Goal: Task Accomplishment & Management: Use online tool/utility

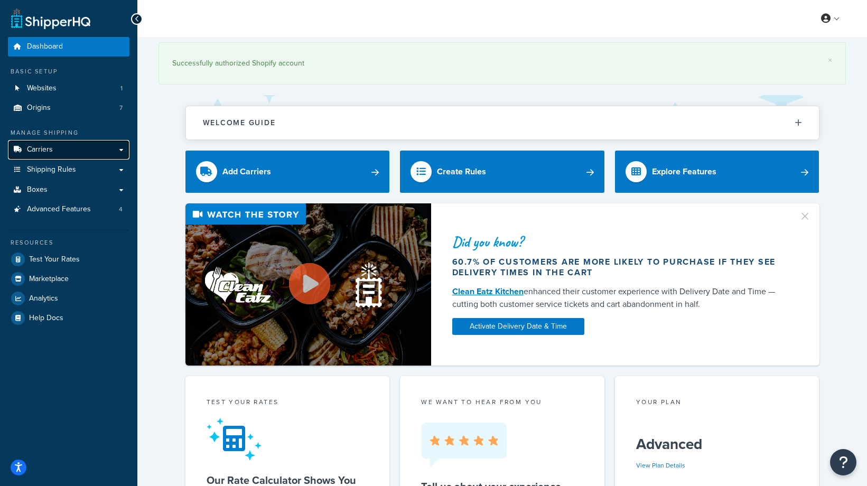
click at [68, 152] on link "Carriers" at bounding box center [68, 150] width 121 height 20
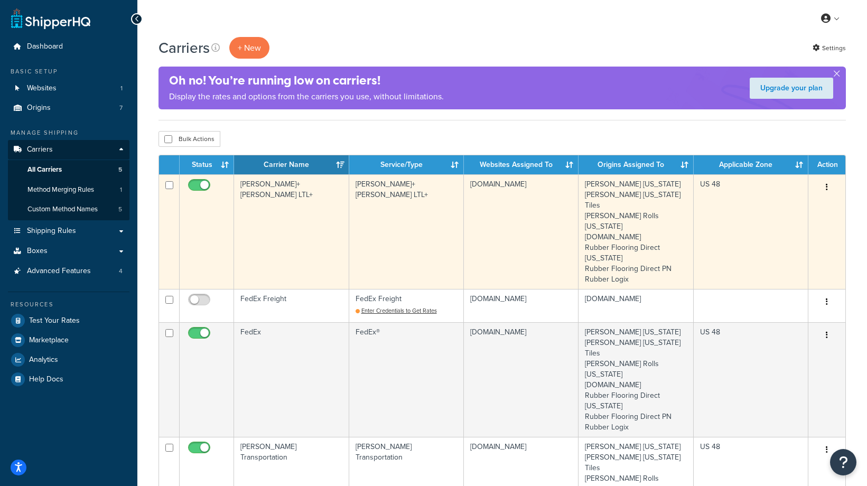
click at [312, 228] on td "[PERSON_NAME]+[PERSON_NAME] LTL+" at bounding box center [291, 231] width 115 height 115
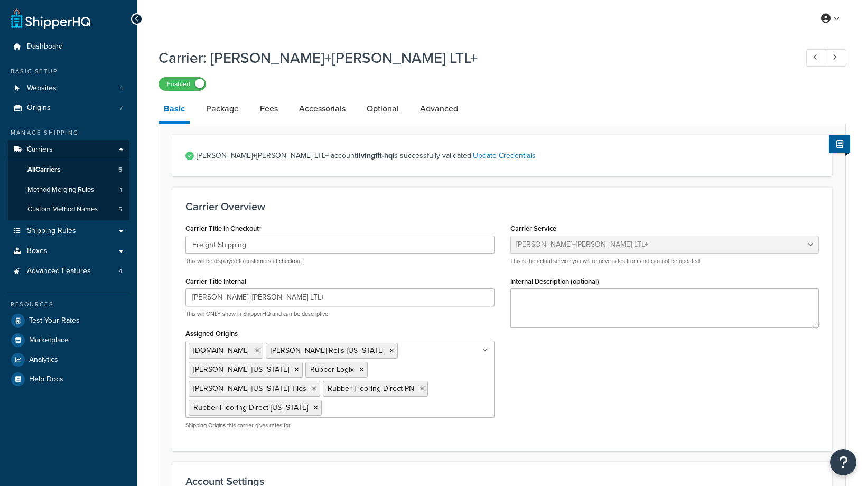
select select "reTransFreight"
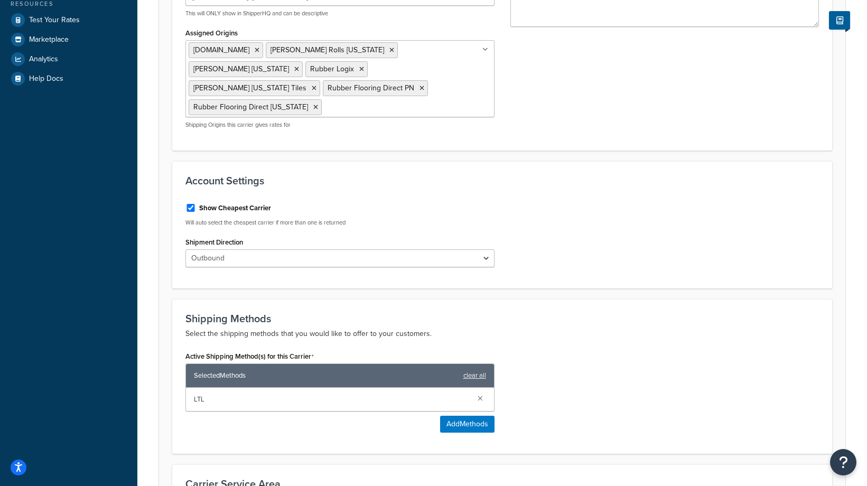
scroll to position [333, 0]
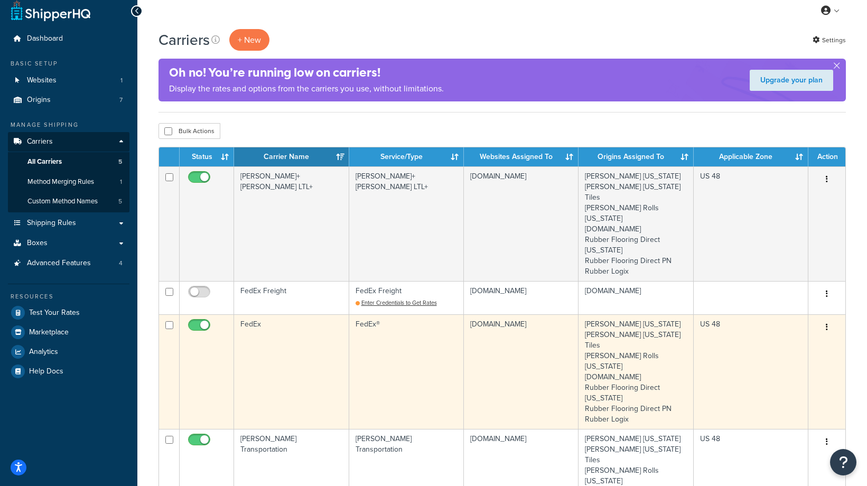
scroll to position [52, 0]
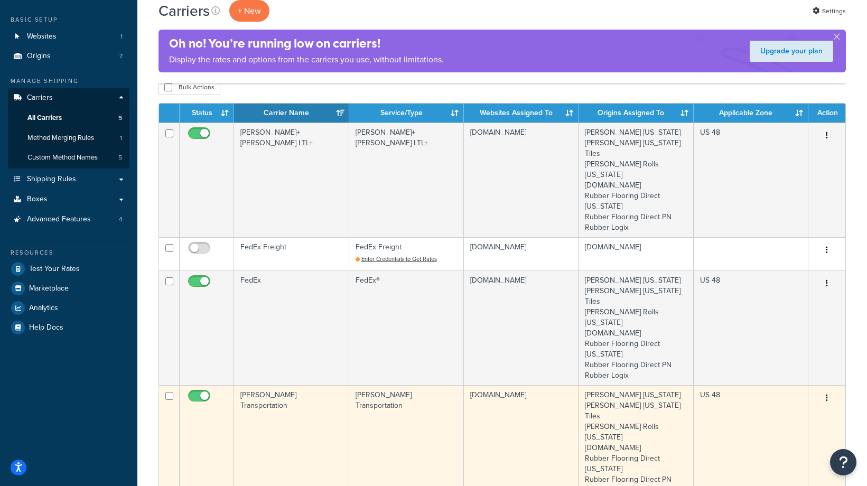
click at [288, 385] on td "[PERSON_NAME] Transportation" at bounding box center [291, 442] width 115 height 115
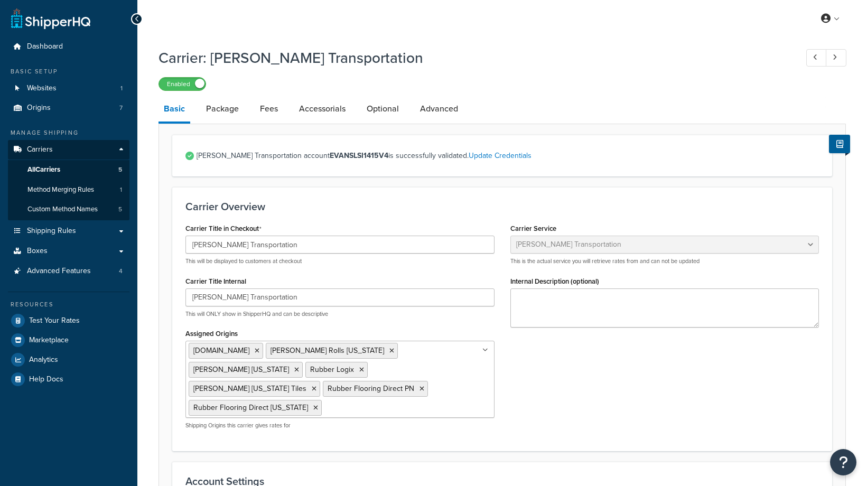
select select "evansFreight"
select select "PLT"
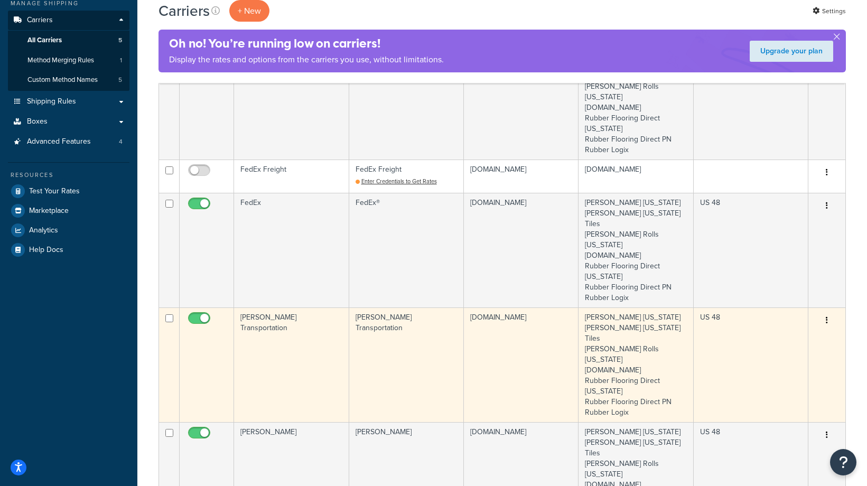
scroll to position [147, 0]
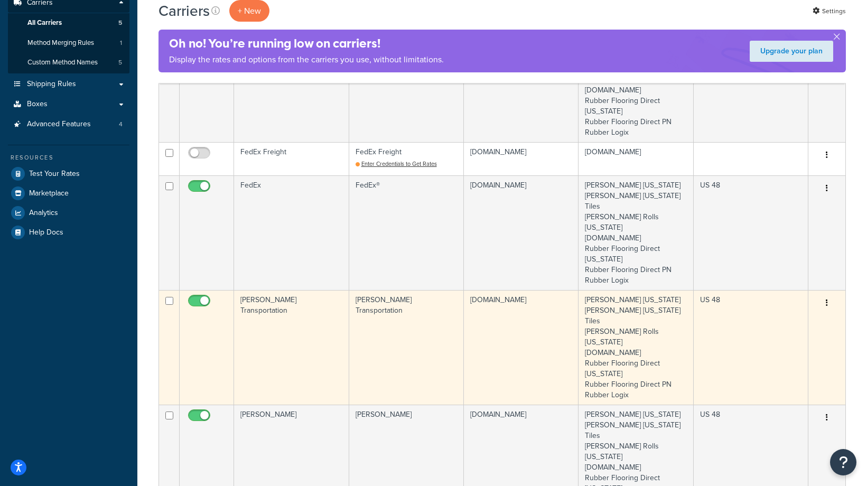
click at [269, 290] on td "[PERSON_NAME] Transportation" at bounding box center [291, 347] width 115 height 115
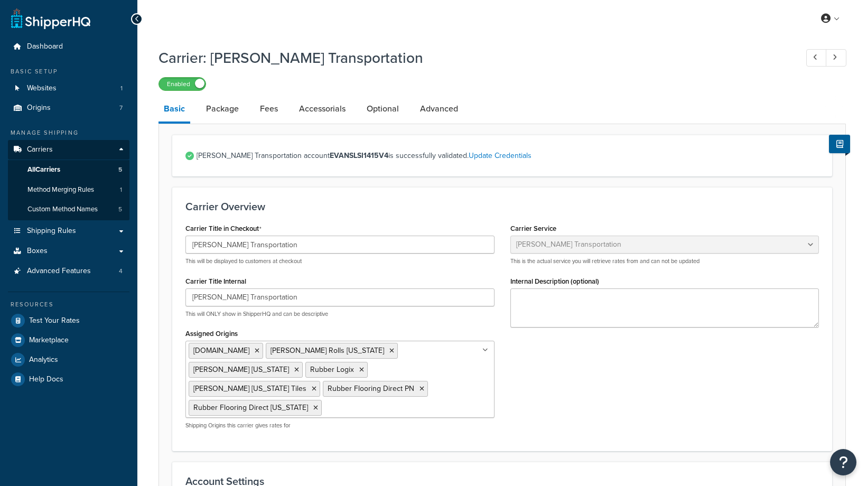
select select "evansFreight"
select select "PLT"
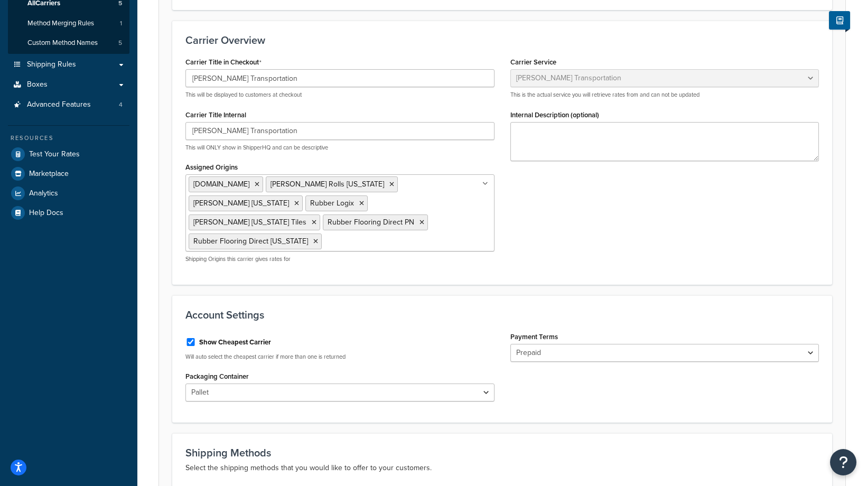
scroll to position [159, 0]
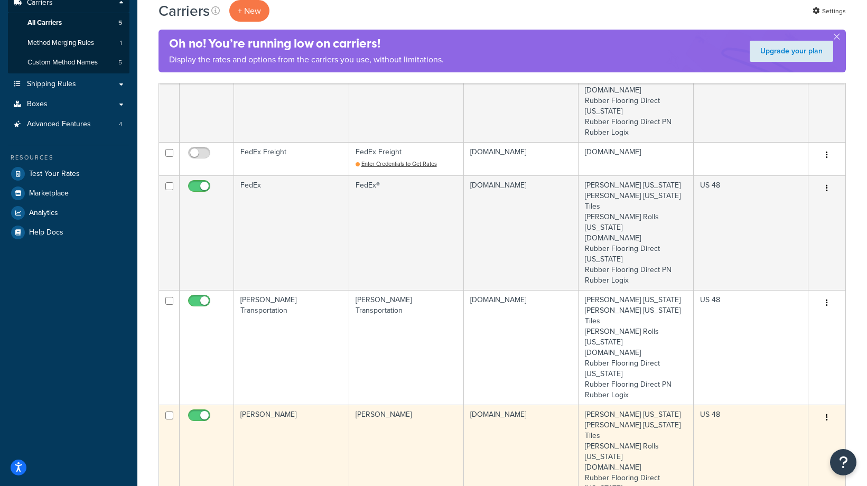
click at [315, 405] on td "[PERSON_NAME]" at bounding box center [291, 462] width 115 height 115
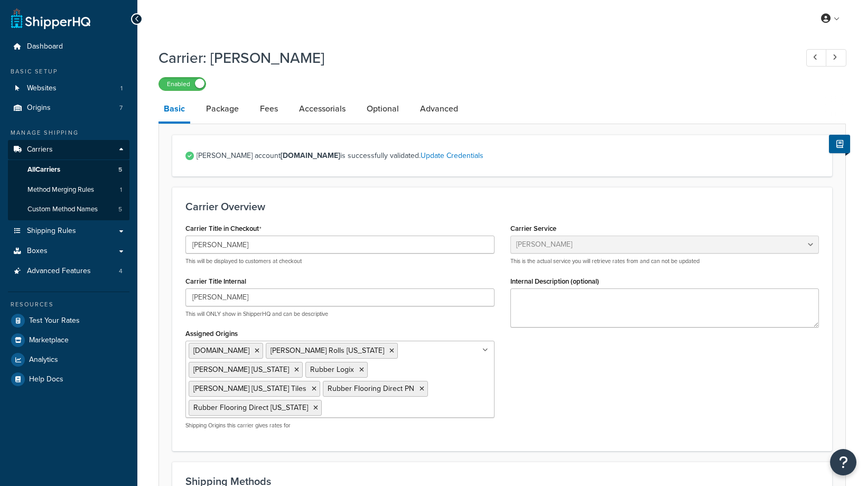
select select "estesFreight"
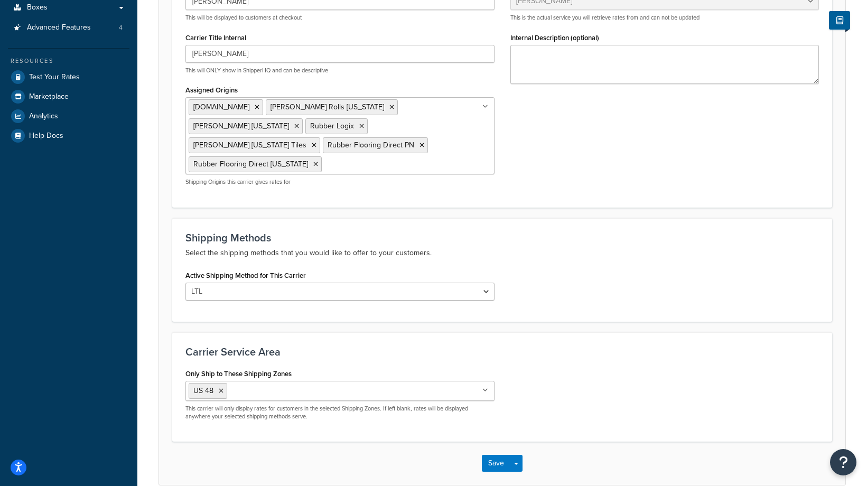
scroll to position [244, 0]
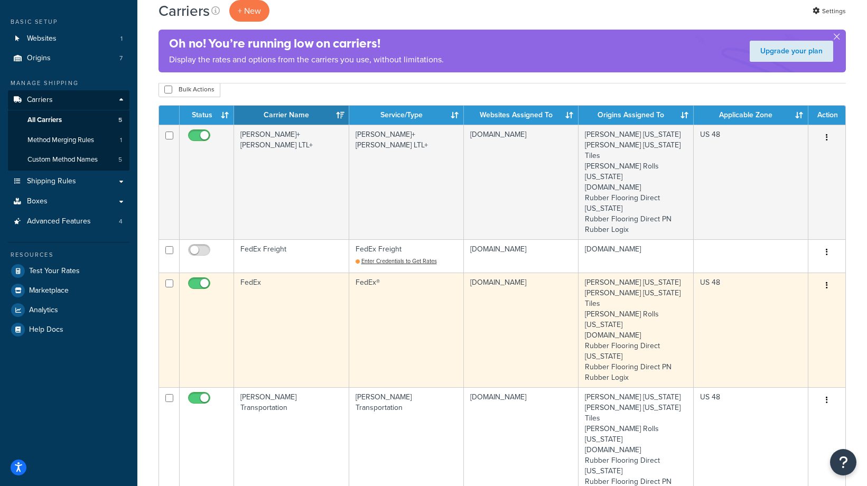
scroll to position [43, 0]
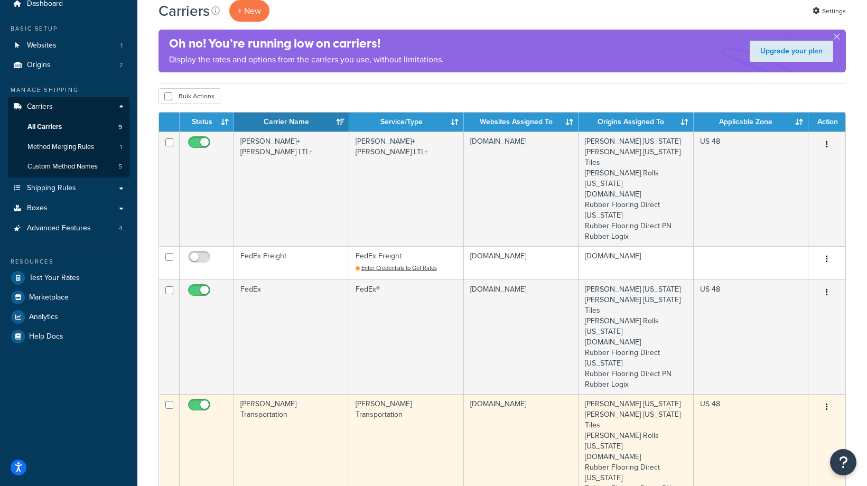
click at [307, 402] on td "[PERSON_NAME] Transportation" at bounding box center [291, 451] width 115 height 115
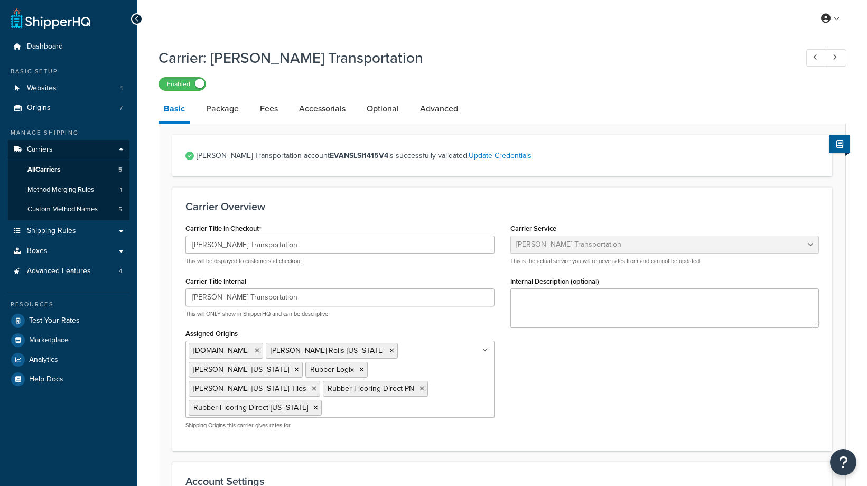
select select "evansFreight"
select select "PLT"
click at [53, 319] on span "Test Your Rates" at bounding box center [54, 320] width 51 height 9
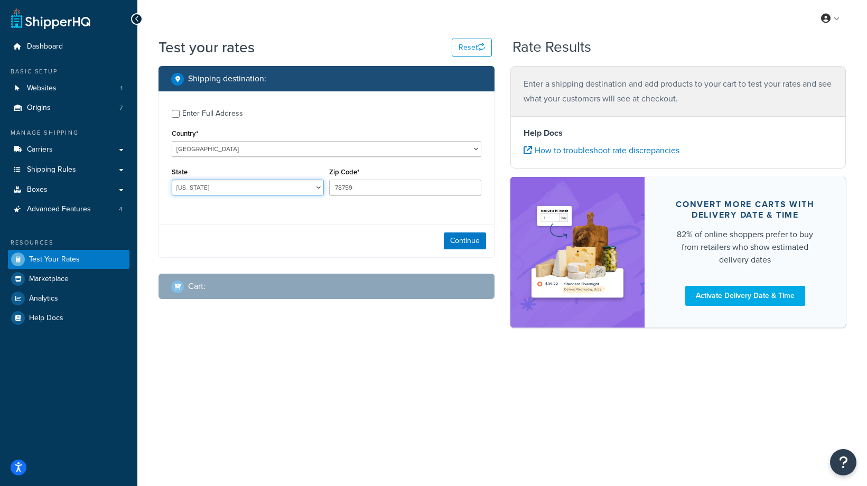
click at [213, 186] on select "[US_STATE] [US_STATE] [US_STATE] [US_STATE] [US_STATE] Armed Forces Americas Ar…" at bounding box center [248, 188] width 152 height 16
click at [172, 180] on select "[US_STATE] [US_STATE] [US_STATE] [US_STATE] [US_STATE] Armed Forces Americas Ar…" at bounding box center [248, 188] width 152 height 16
click at [213, 186] on select "[US_STATE] [US_STATE] [US_STATE] [US_STATE] [US_STATE] Armed Forces Americas Ar…" at bounding box center [248, 188] width 152 height 16
select select "GA"
click at [172, 180] on select "[US_STATE] [US_STATE] [US_STATE] [US_STATE] [US_STATE] Armed Forces Americas Ar…" at bounding box center [248, 188] width 152 height 16
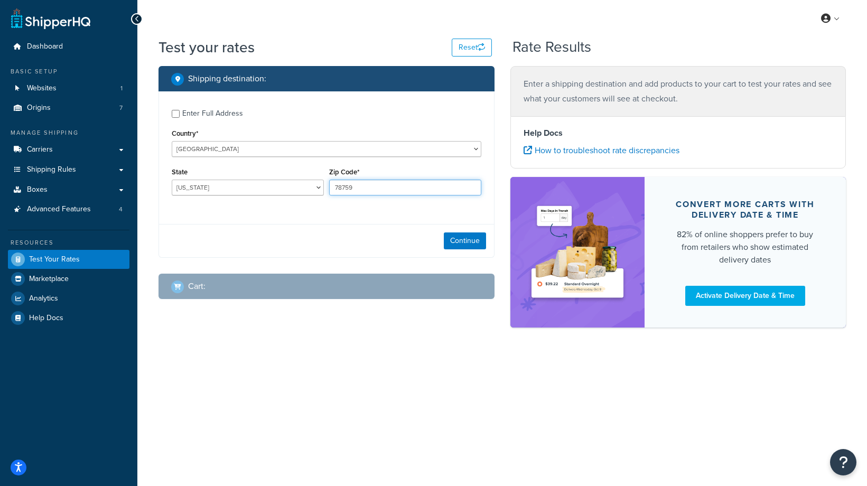
click at [378, 185] on input "78759" at bounding box center [405, 188] width 152 height 16
type input "30102"
click at [472, 243] on button "Continue" at bounding box center [465, 240] width 42 height 17
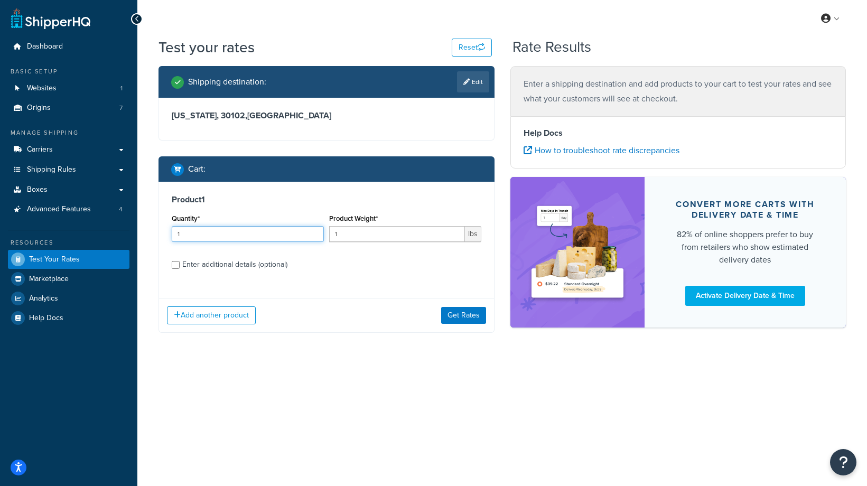
click at [191, 232] on input "1" at bounding box center [248, 234] width 152 height 16
type input "111"
click at [352, 231] on input "1" at bounding box center [397, 234] width 136 height 16
type input "4"
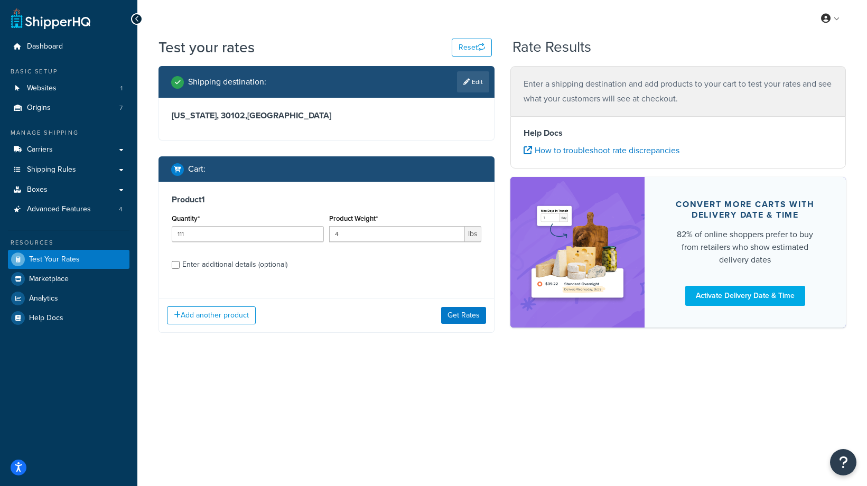
click at [252, 266] on div "Enter additional details (optional)" at bounding box center [234, 264] width 105 height 15
click at [180, 266] on input "Enter additional details (optional)" at bounding box center [176, 265] width 8 height 8
checkbox input "true"
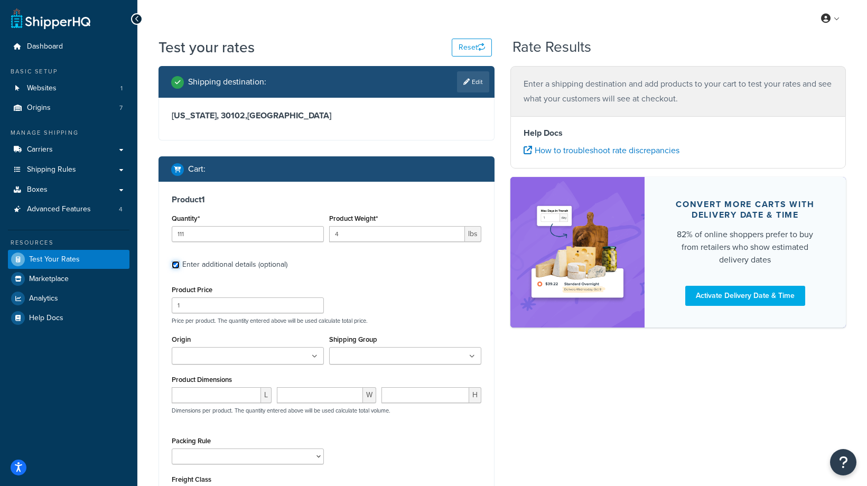
scroll to position [101, 0]
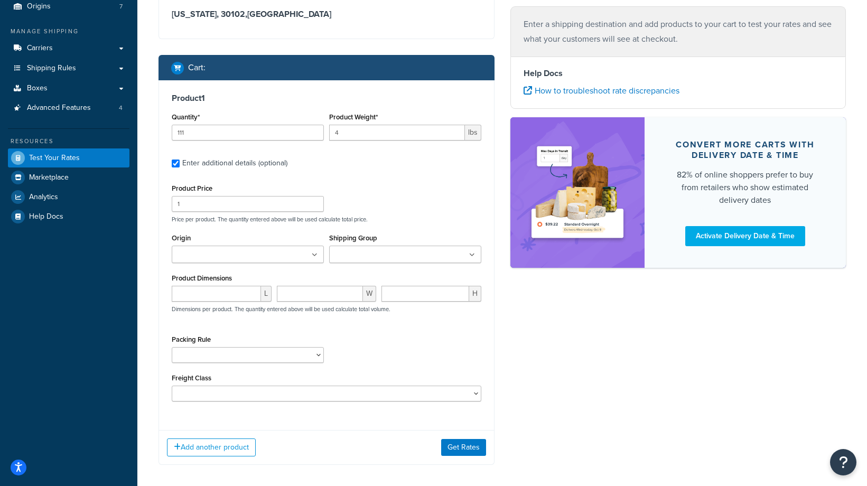
click at [227, 252] on input "Origin" at bounding box center [221, 255] width 93 height 12
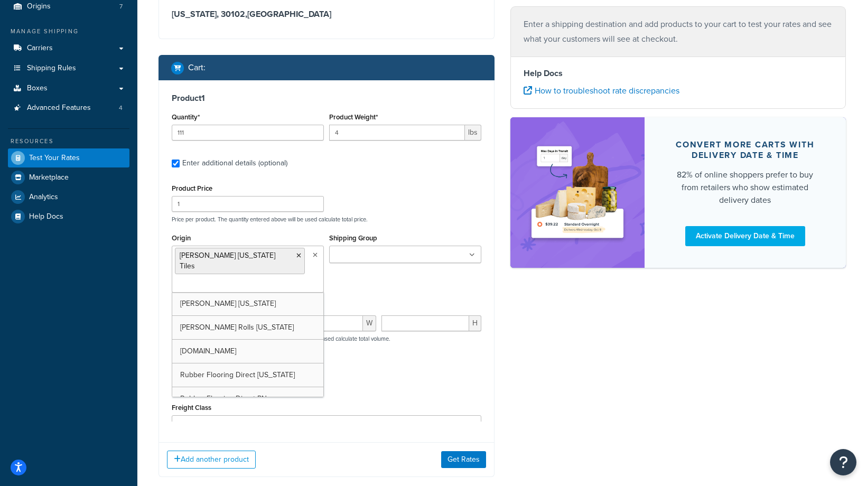
click at [386, 301] on div "Product Dimensions L W H Dimensions per product. The quantity entered above wil…" at bounding box center [327, 327] width 310 height 53
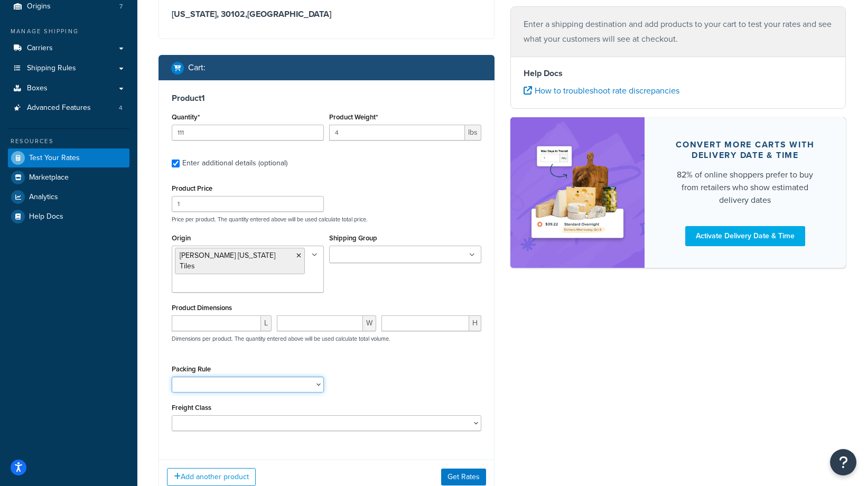
click at [241, 377] on select "18 inch Single Tiles 18 inch Tiles - Set of 6 24 Inch Tiles - 12 mm Box 24 Inch…" at bounding box center [248, 385] width 152 height 16
select select "87035"
click at [172, 377] on select "18 inch Single Tiles 18 inch Tiles - Set of 6 24 Inch Tiles - 12 mm Box 24 Inch…" at bounding box center [248, 385] width 152 height 16
click at [247, 421] on select "50 55 60 65 70 77.5 85 92.5 100 110 125 150 175 200 250 300 400 500" at bounding box center [327, 423] width 310 height 16
select select "60"
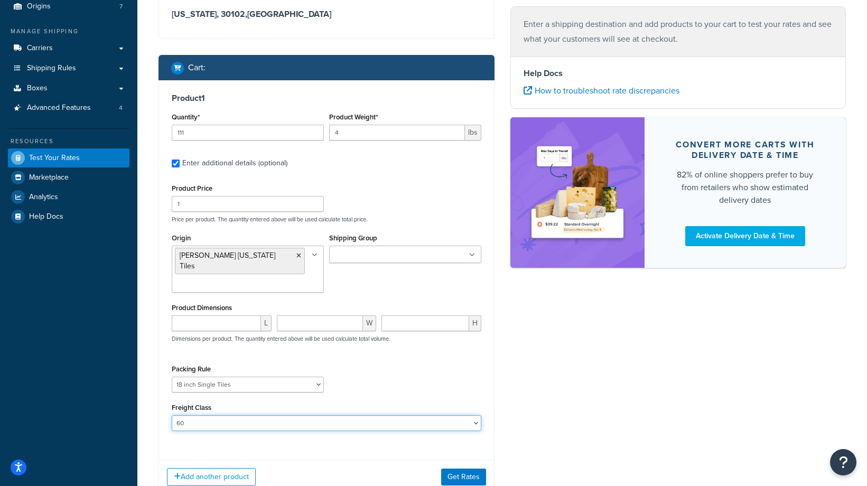
click at [172, 415] on select "50 55 60 65 70 77.5 85 92.5 100 110 125 150 175 200 250 300 400 500" at bounding box center [327, 423] width 310 height 16
click at [310, 429] on div "Product 1 Quantity* 111 Product Weight* 4 lbs Enter additional details (optiona…" at bounding box center [326, 265] width 335 height 371
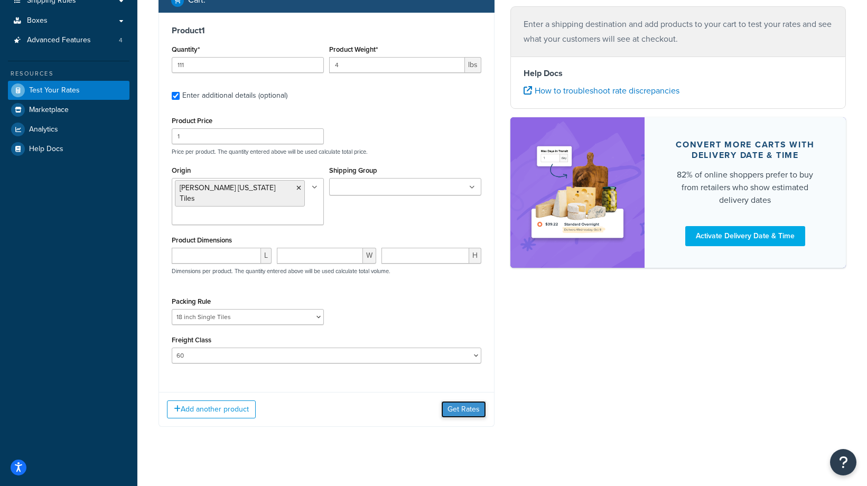
click at [470, 401] on button "Get Rates" at bounding box center [463, 409] width 45 height 17
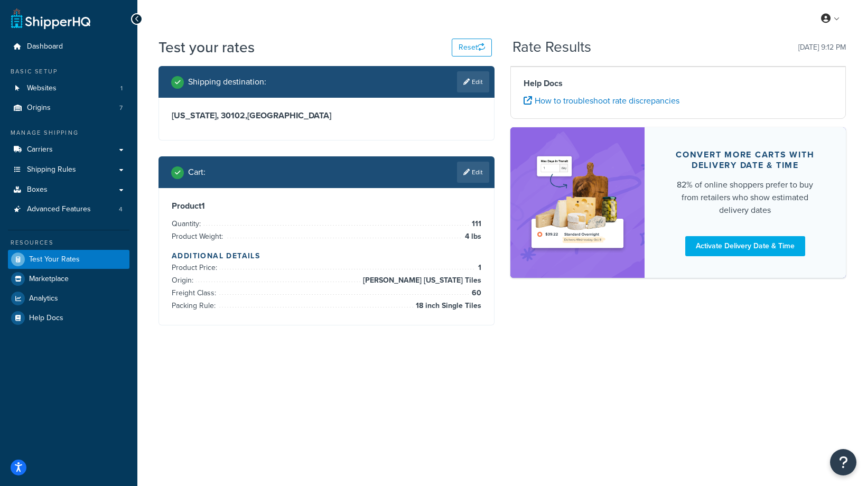
scroll to position [0, 0]
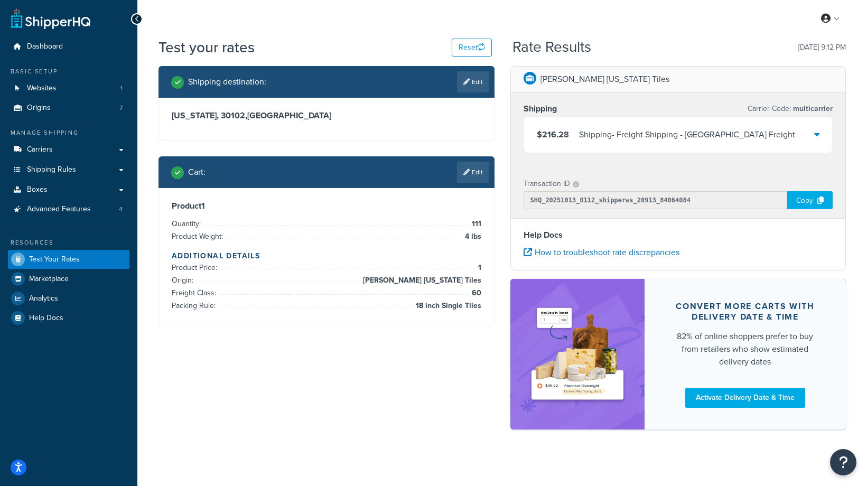
click at [814, 126] on div "$216.28 Shipping - Freight Shipping - [GEOGRAPHIC_DATA] Freight" at bounding box center [678, 135] width 308 height 36
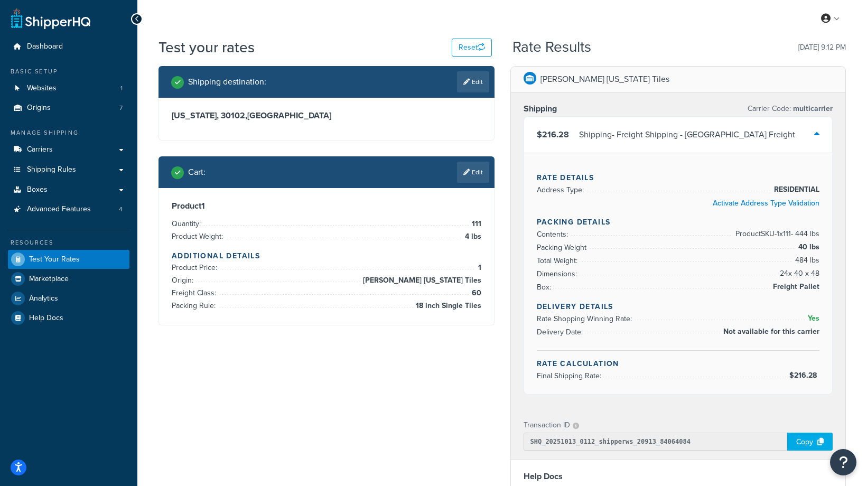
click at [807, 445] on div "Copy" at bounding box center [809, 442] width 45 height 18
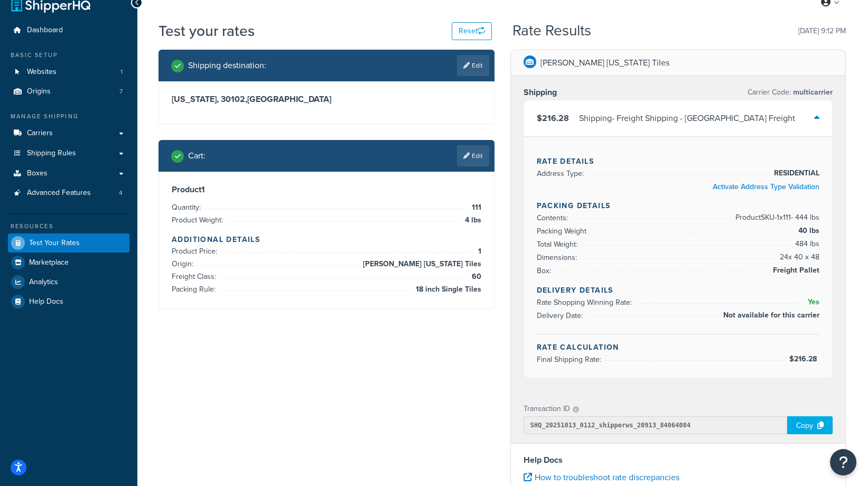
scroll to position [16, 0]
click at [641, 118] on div "Shipping - Freight Shipping - [GEOGRAPHIC_DATA] Freight" at bounding box center [687, 118] width 216 height 15
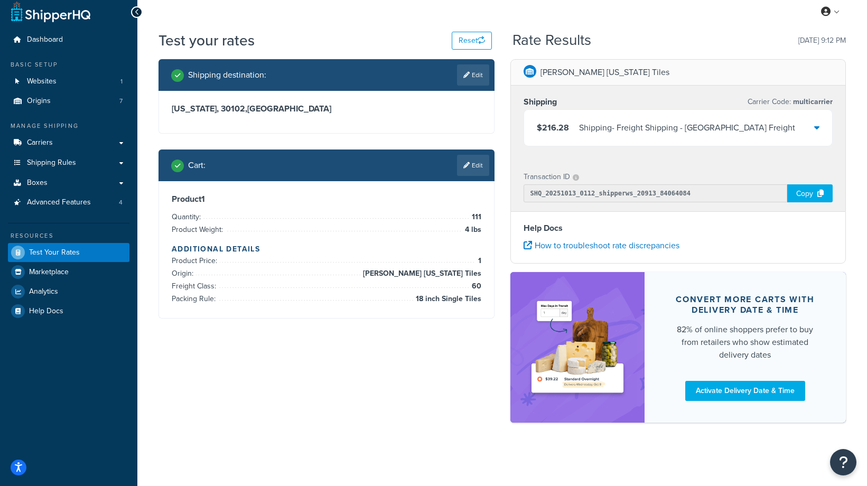
click at [641, 118] on div "$216.28 Shipping - Freight Shipping - [GEOGRAPHIC_DATA] Freight" at bounding box center [678, 128] width 308 height 36
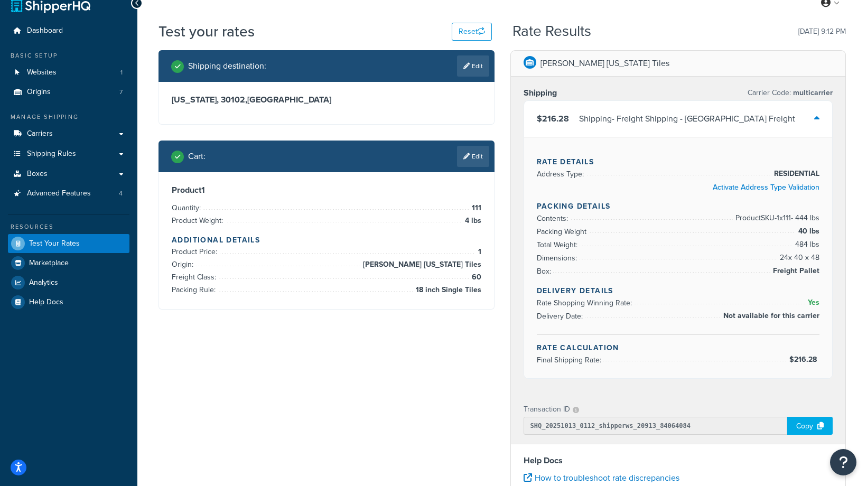
scroll to position [248, 0]
